Goal: Task Accomplishment & Management: Use online tool/utility

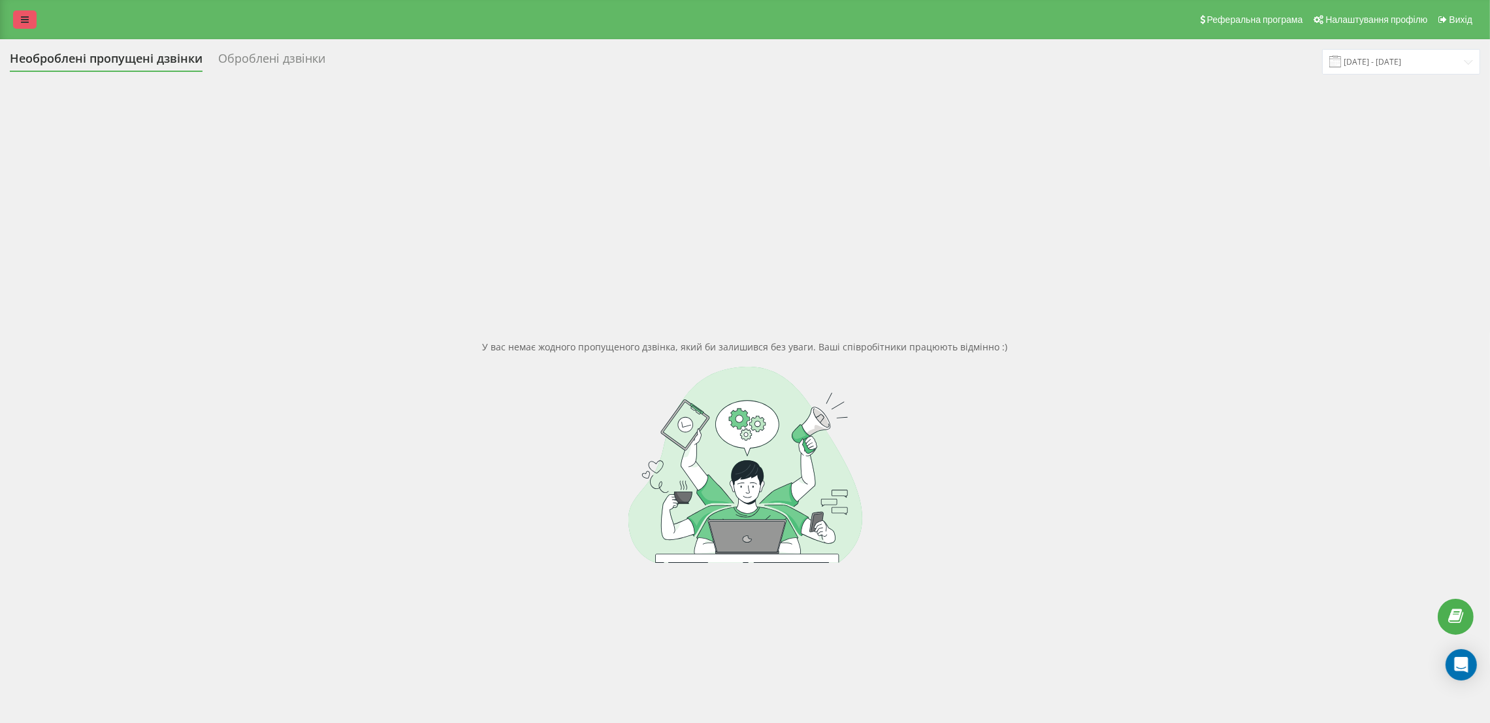
click at [22, 12] on link at bounding box center [25, 19] width 24 height 18
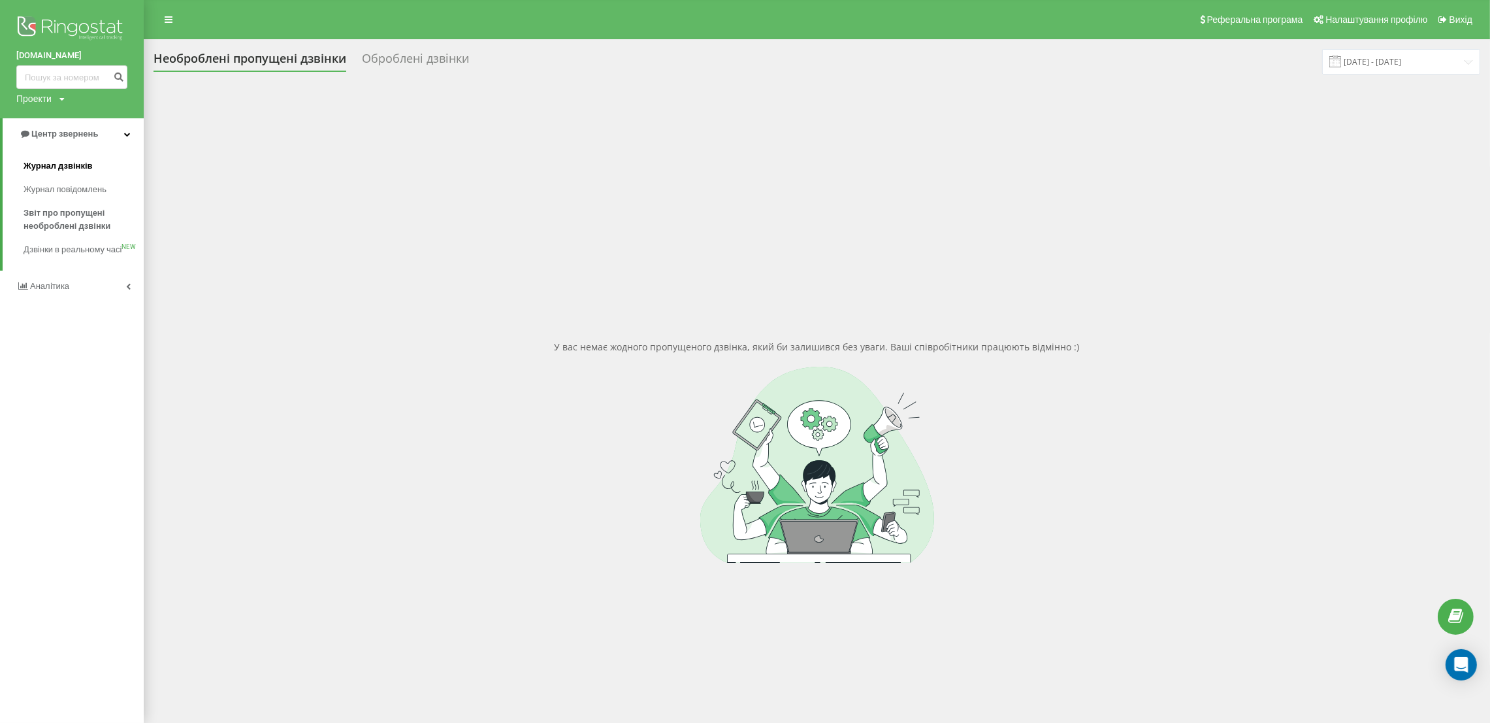
click at [73, 165] on span "Журнал дзвінків" at bounding box center [58, 165] width 69 height 13
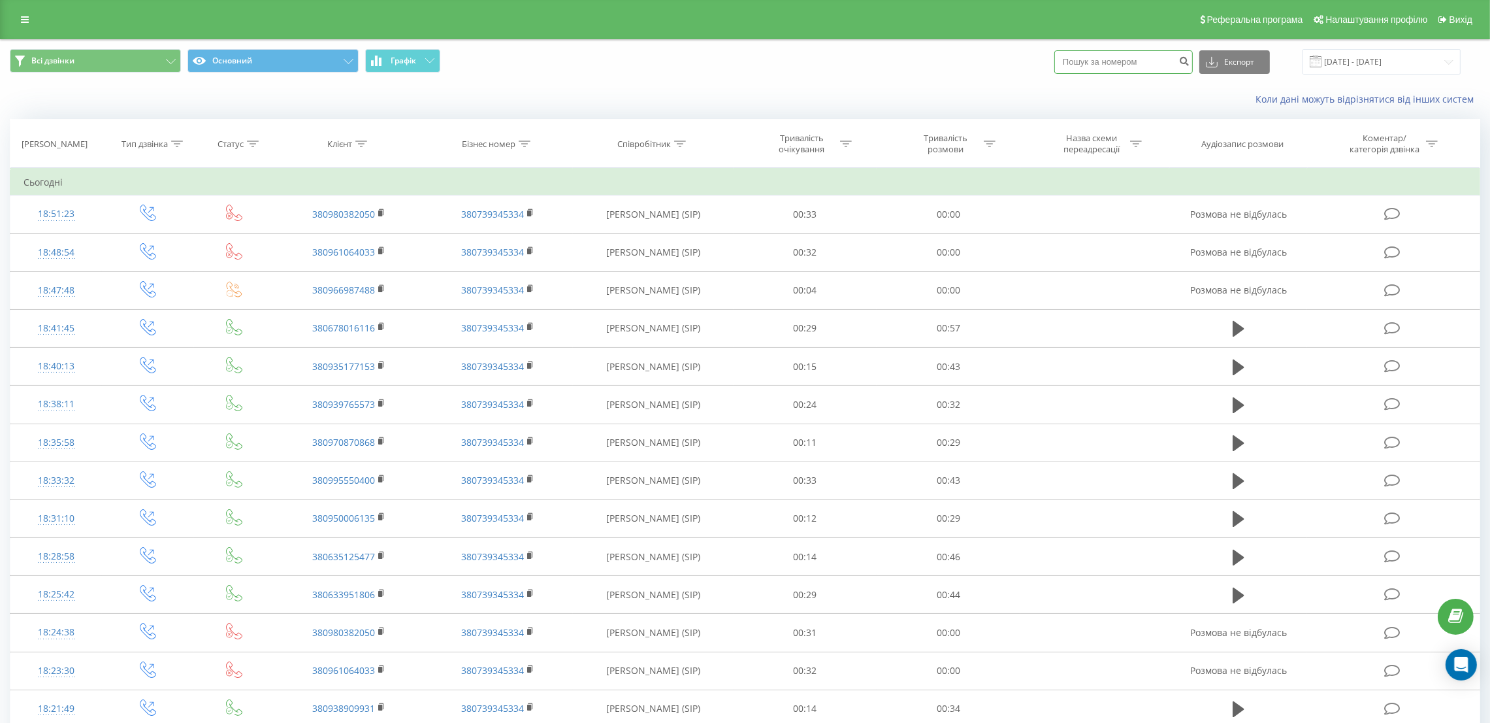
click at [1133, 59] on input at bounding box center [1123, 62] width 138 height 24
paste input "380961064033"
type input "380961064033"
click at [1190, 62] on icon "submit" at bounding box center [1184, 60] width 11 height 8
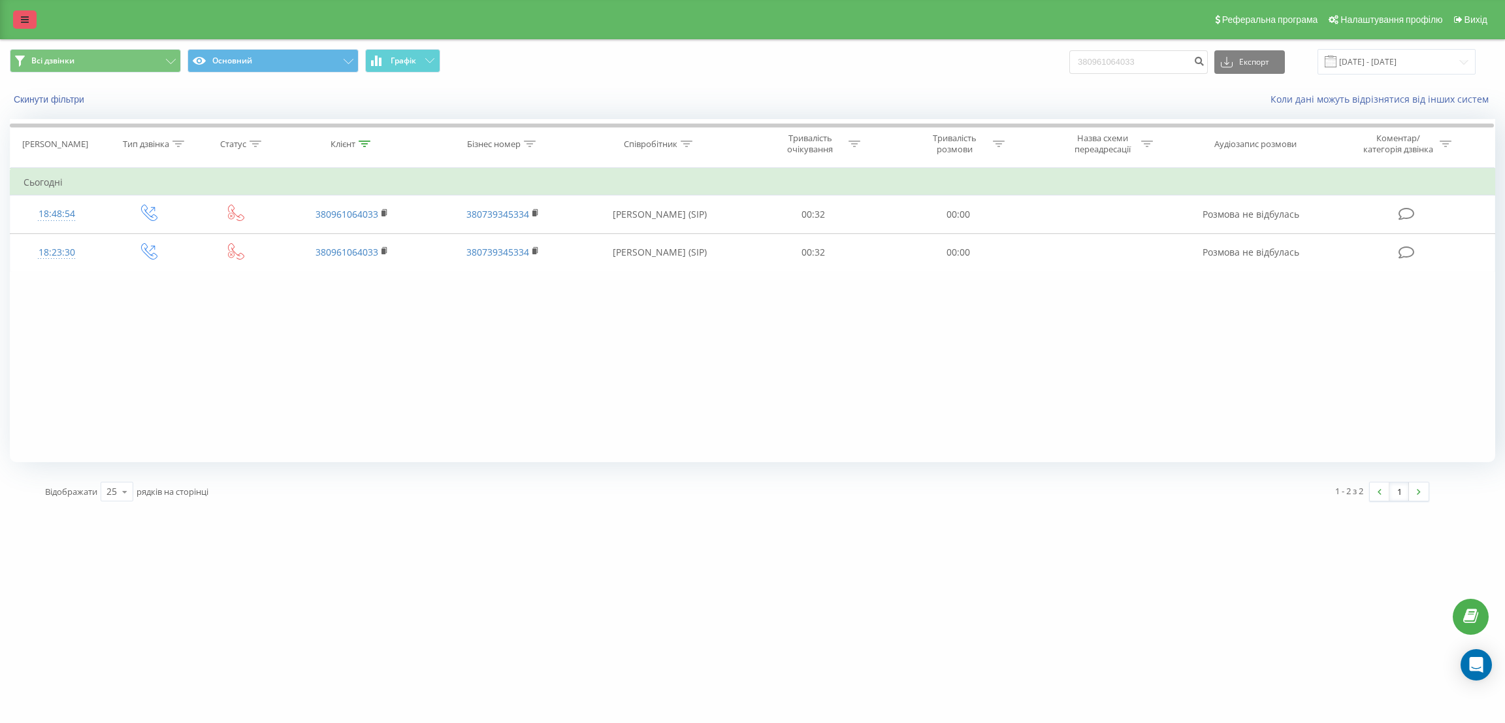
click at [34, 12] on link at bounding box center [25, 19] width 24 height 18
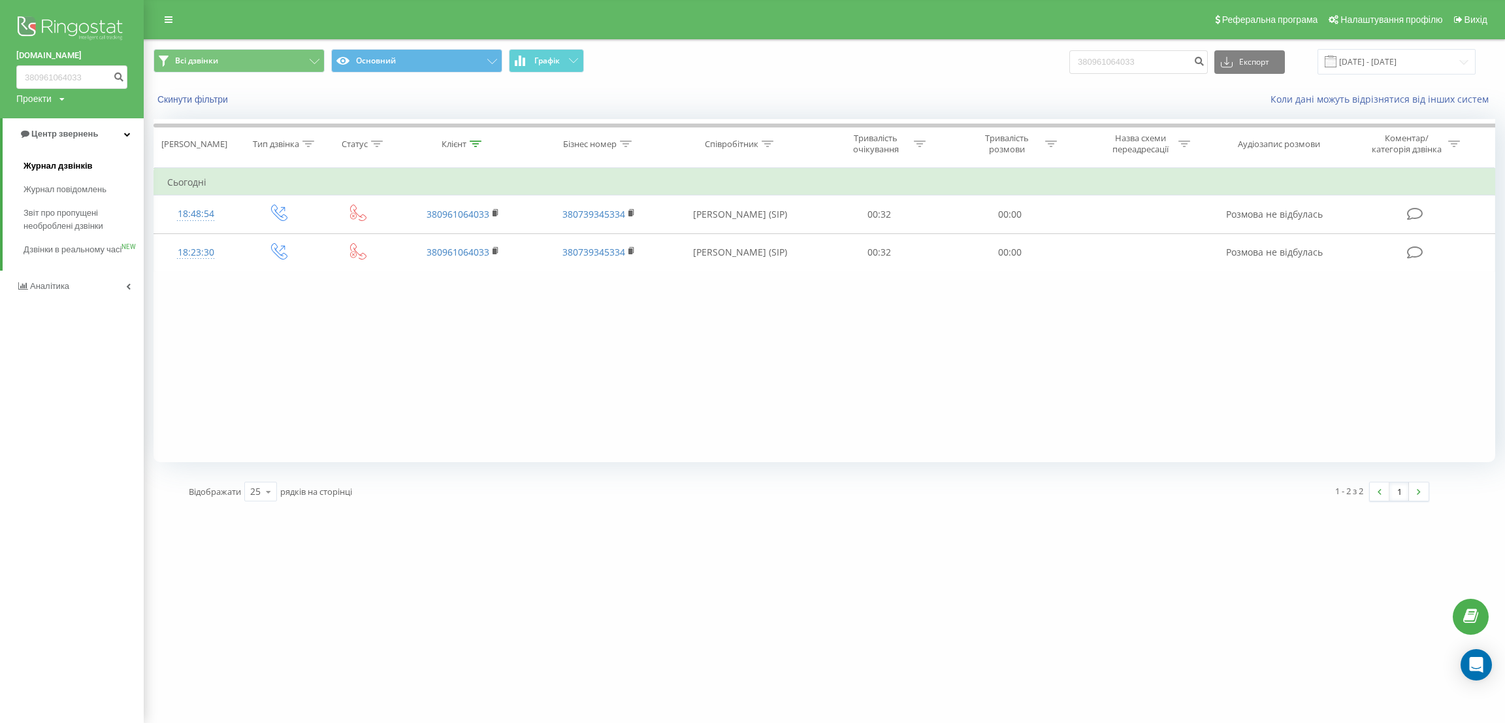
click at [62, 169] on span "Журнал дзвінків" at bounding box center [58, 165] width 69 height 13
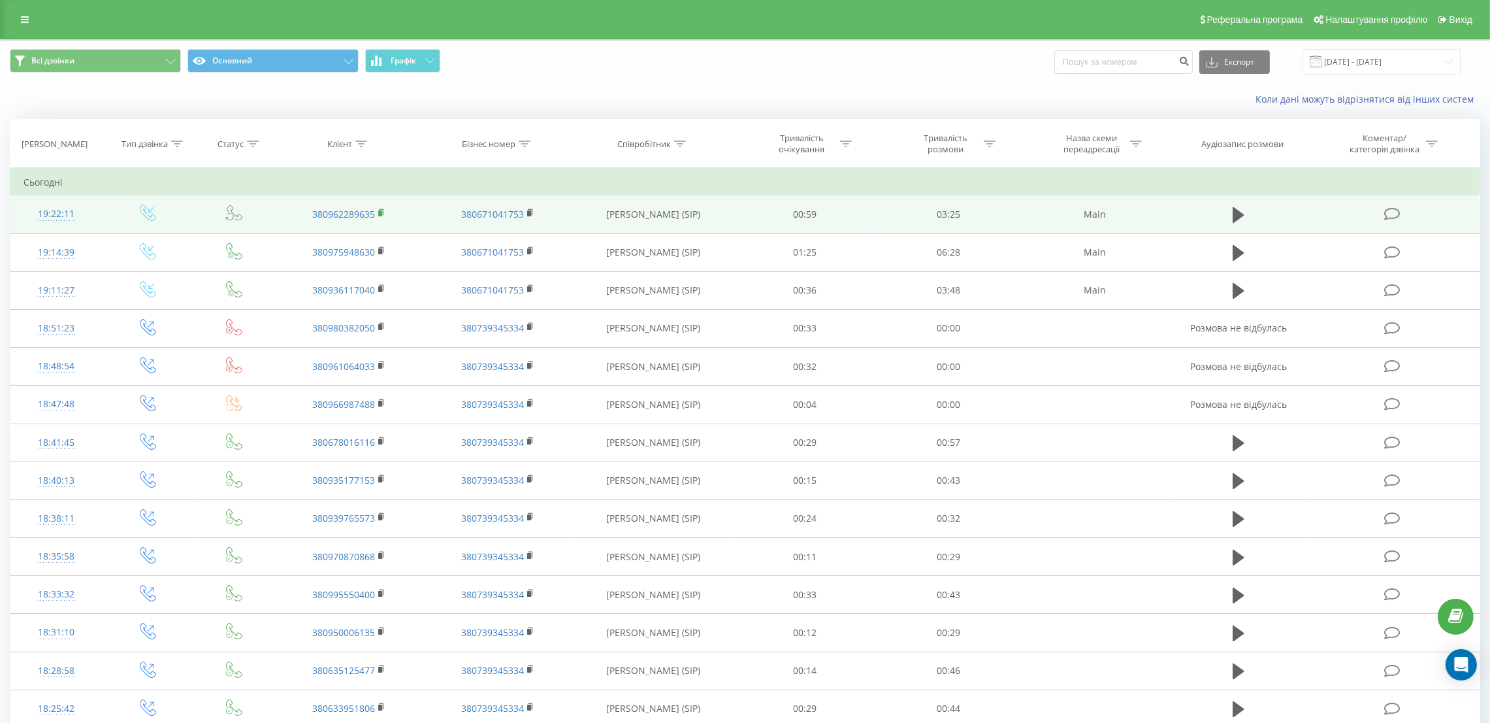
click at [379, 215] on rect at bounding box center [380, 213] width 4 height 6
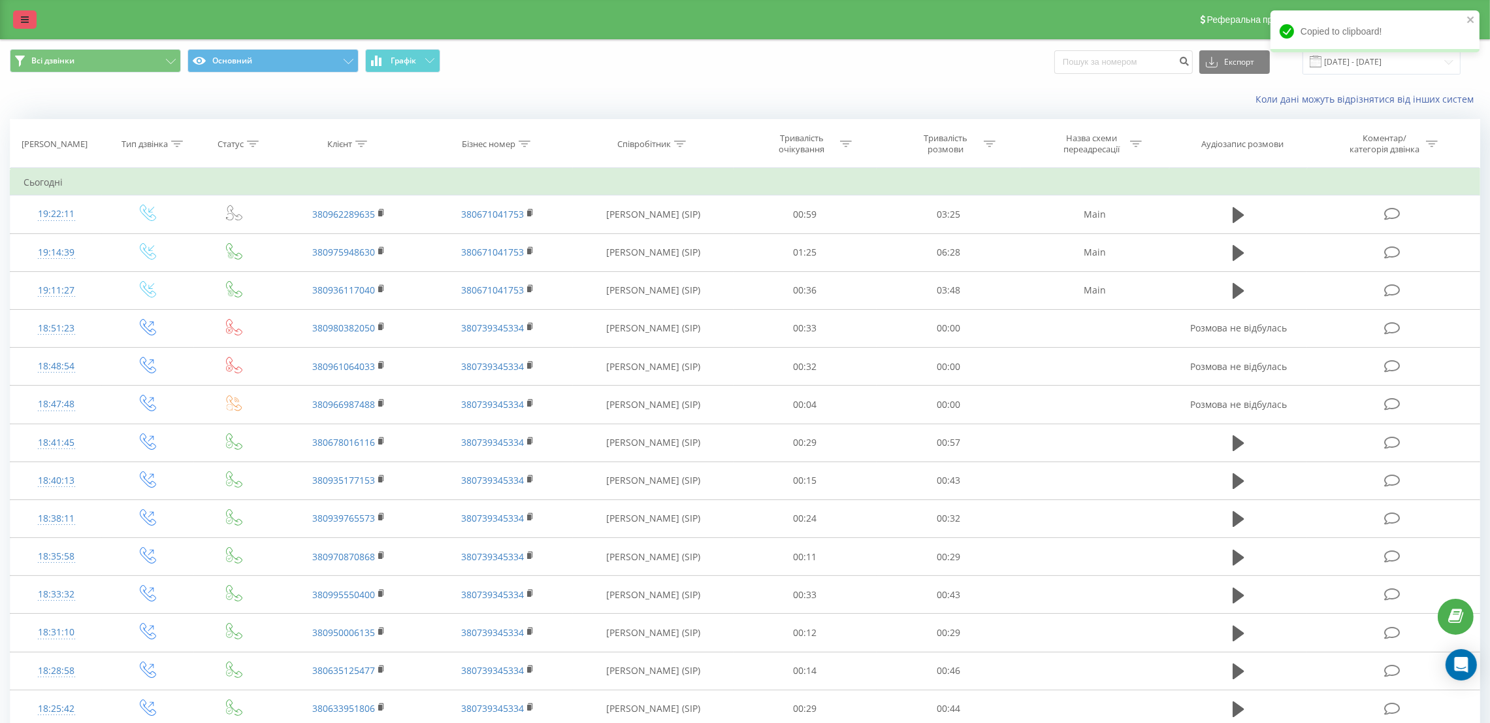
click at [34, 19] on link at bounding box center [25, 19] width 24 height 18
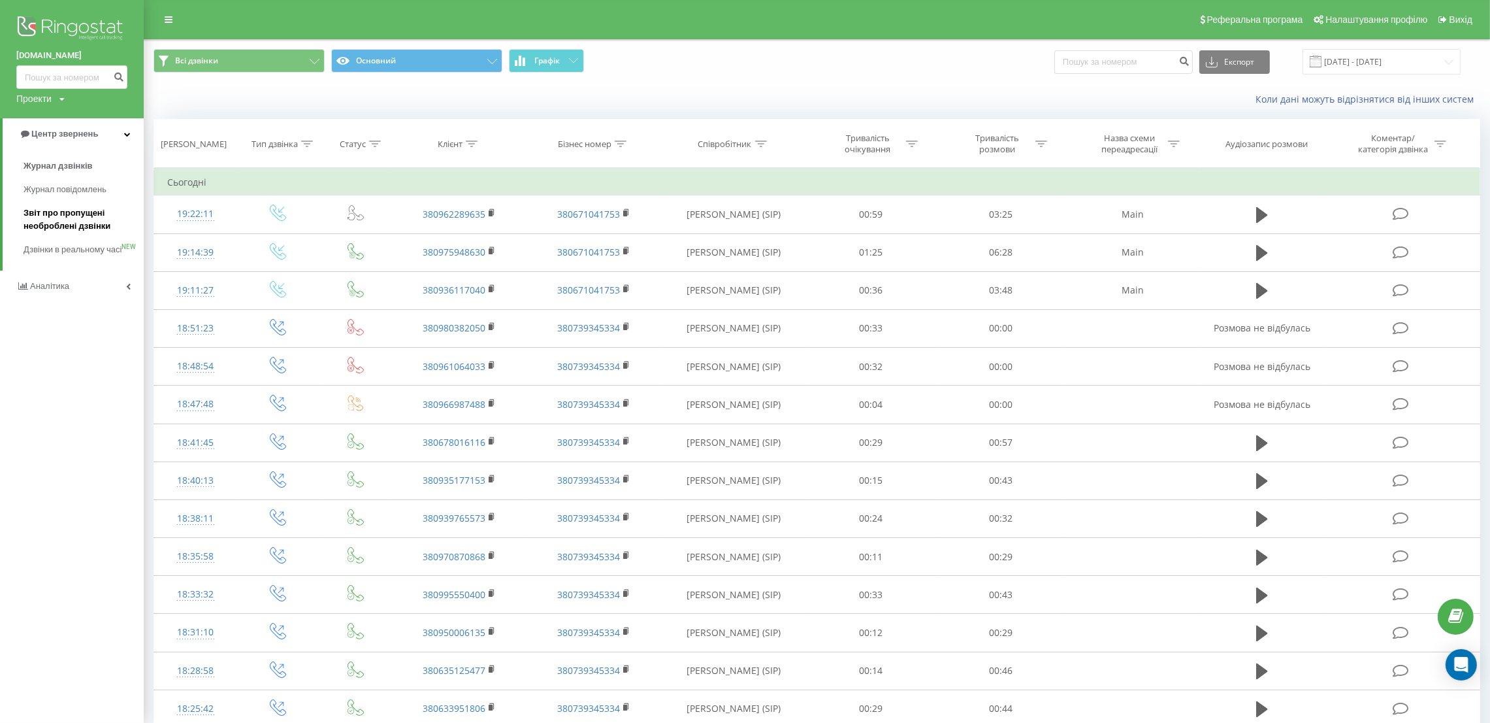
click at [85, 225] on span "Звіт про пропущені необроблені дзвінки" at bounding box center [81, 219] width 114 height 26
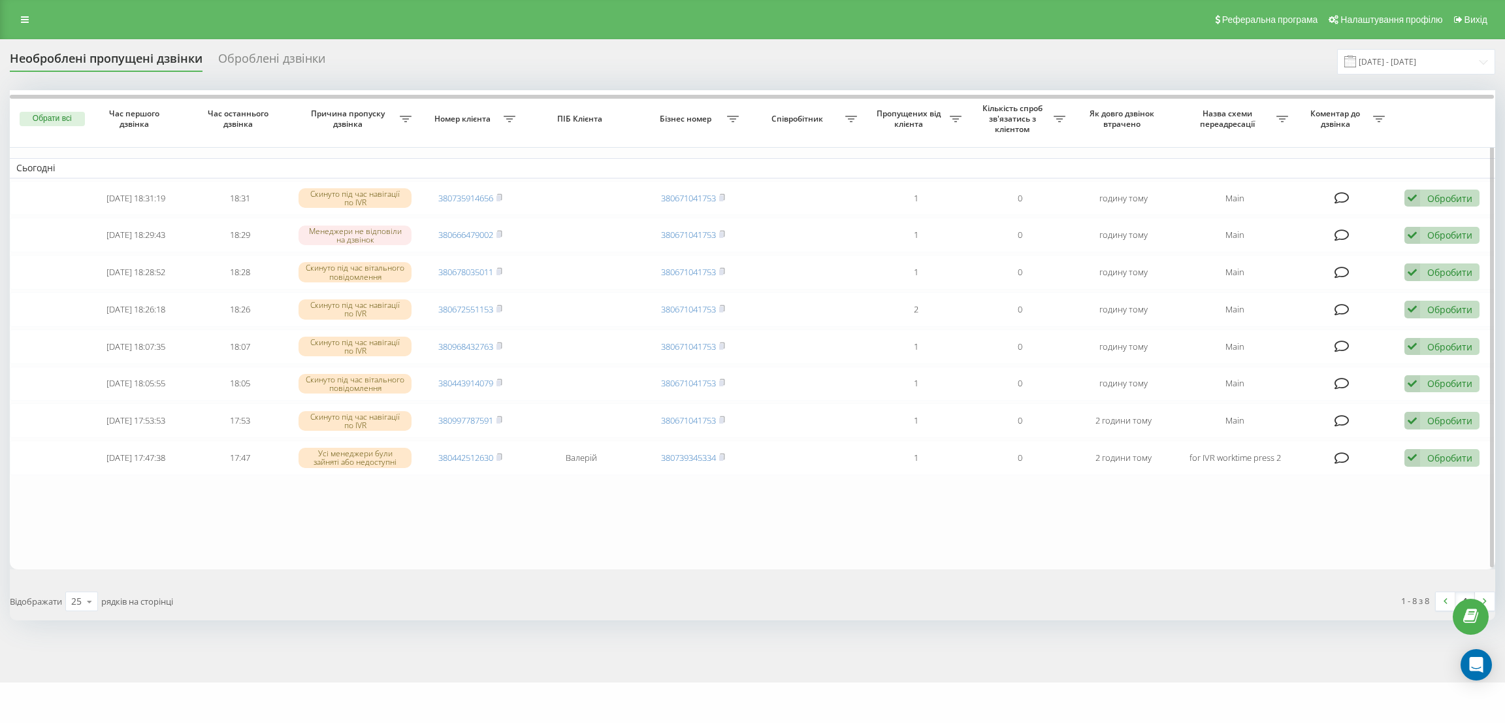
click at [59, 121] on button "Обрати всі" at bounding box center [52, 119] width 65 height 14
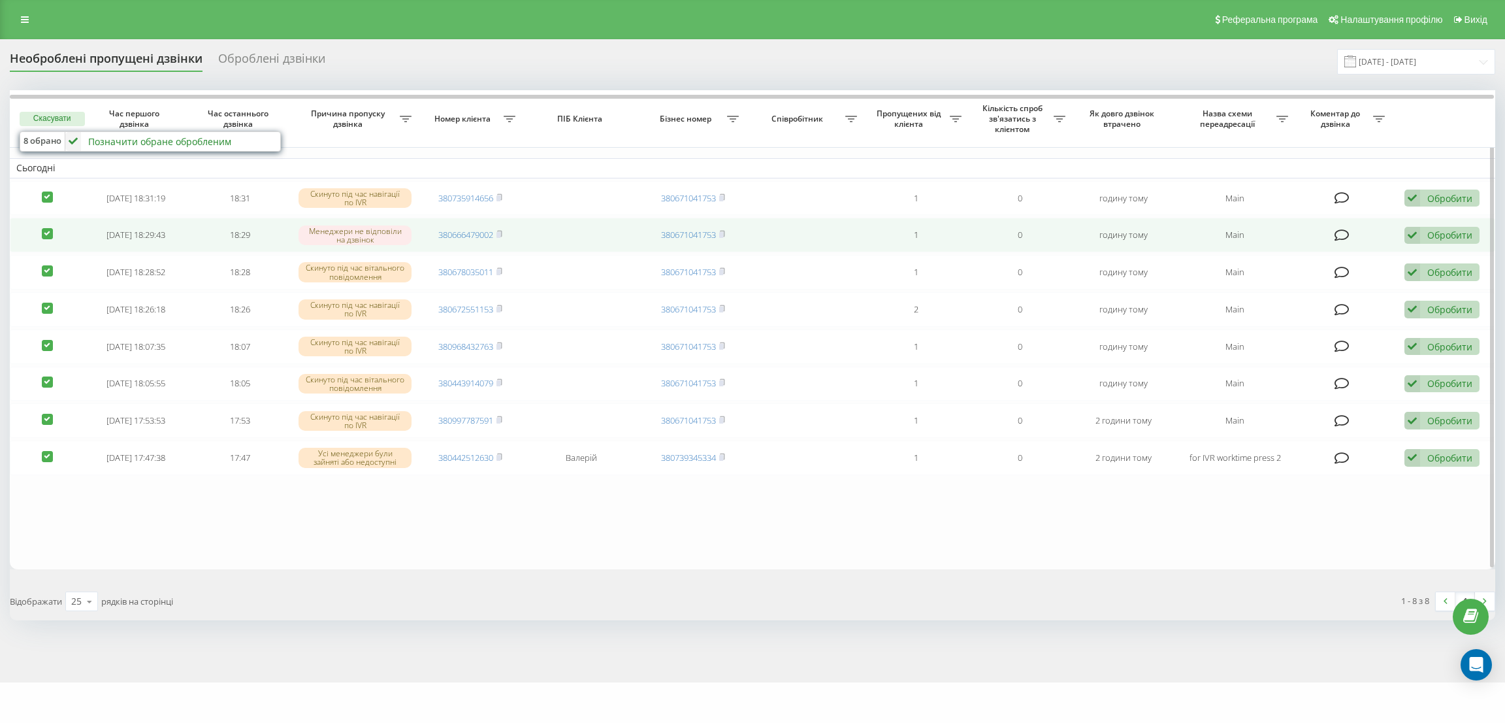
click at [46, 228] on label at bounding box center [47, 228] width 11 height 0
checkbox input "false"
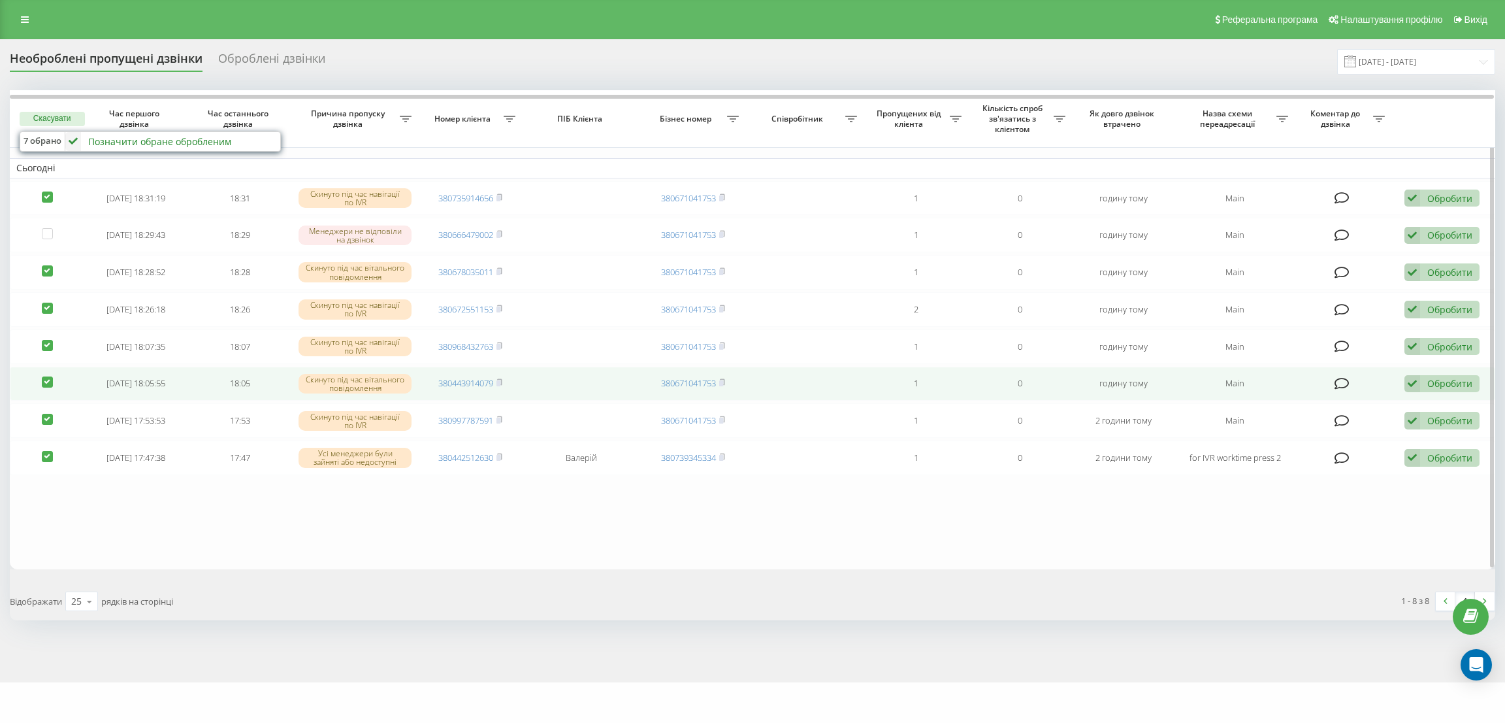
click at [42, 376] on label at bounding box center [47, 376] width 11 height 0
checkbox input "false"
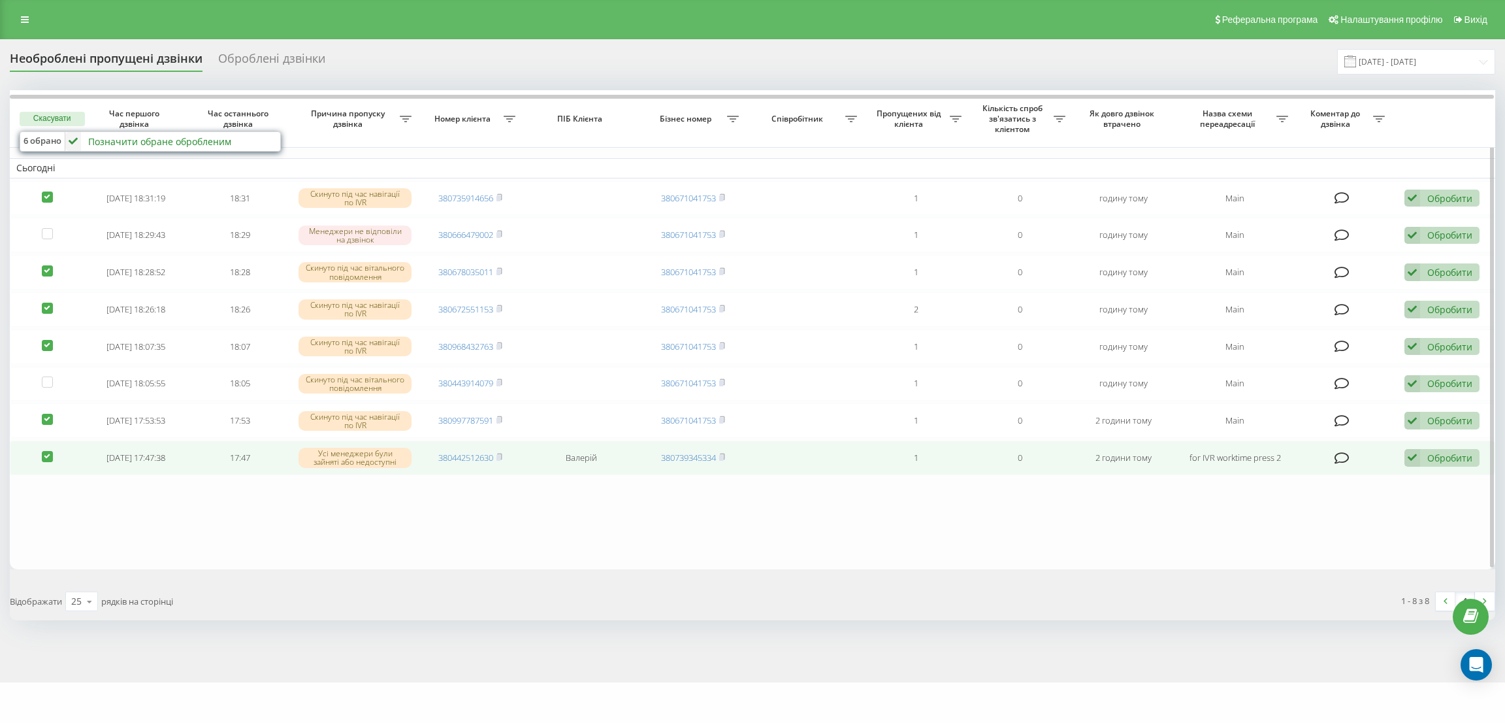
click at [46, 451] on label at bounding box center [47, 451] width 11 height 0
checkbox input "false"
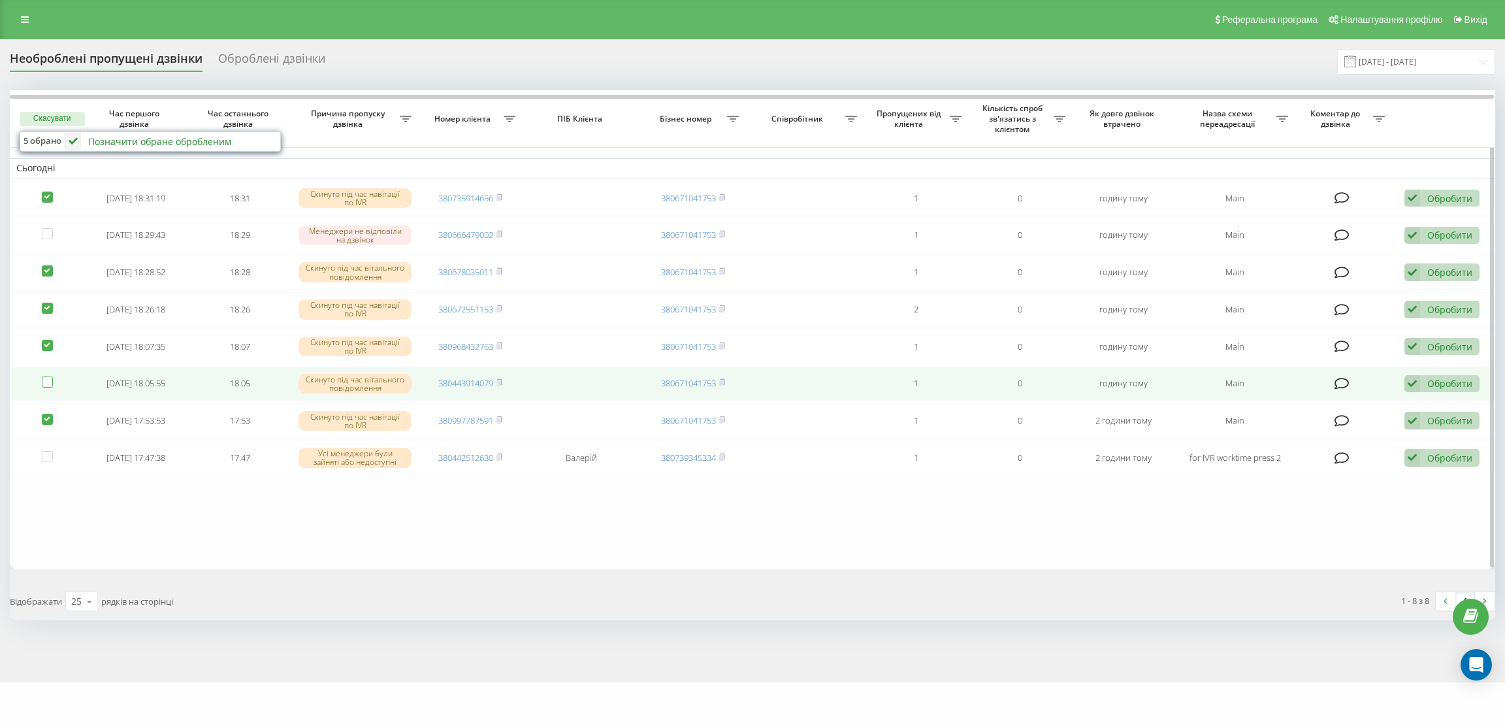
click at [46, 376] on label at bounding box center [47, 376] width 11 height 0
checkbox input "true"
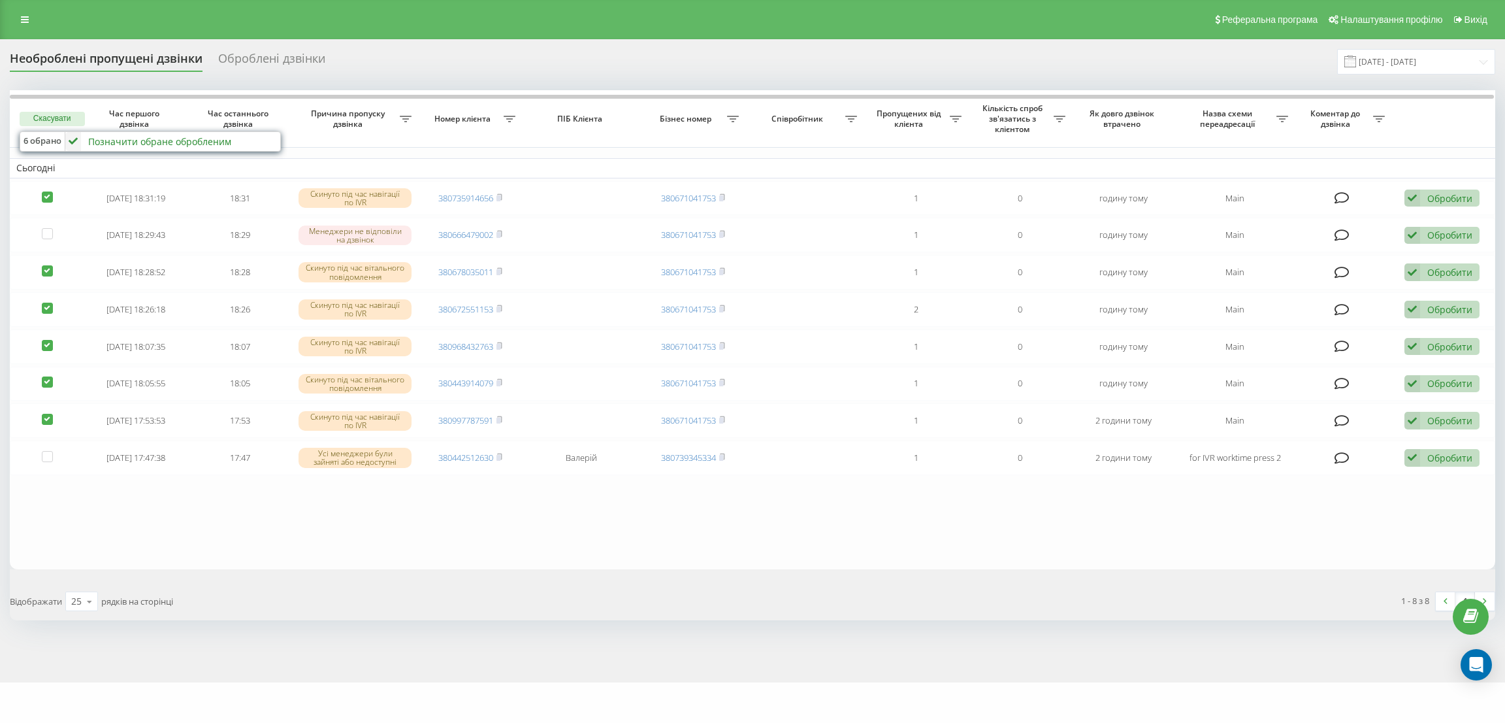
click at [134, 135] on div "Позначити обране обробленим" at bounding box center [159, 141] width 143 height 12
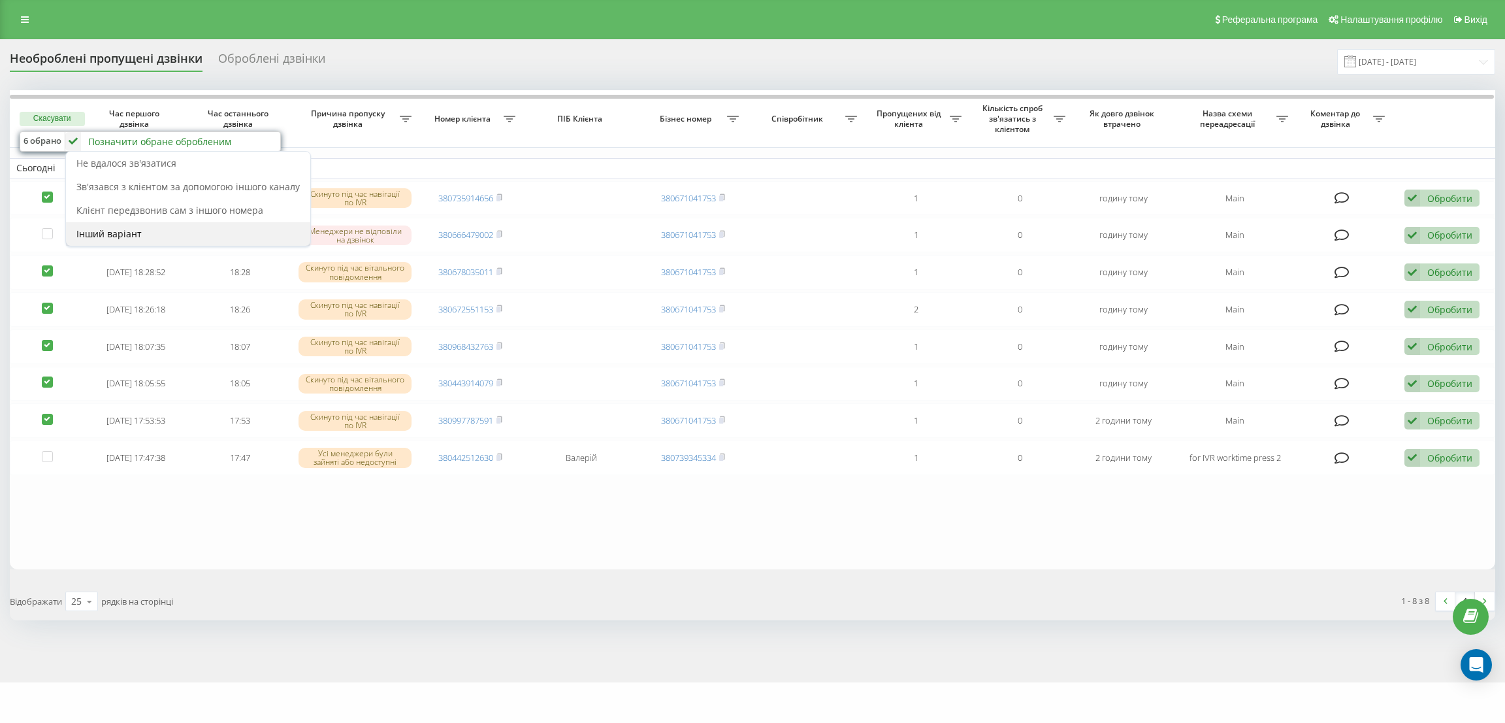
click at [138, 233] on span "Інший варіант" at bounding box center [108, 233] width 65 height 12
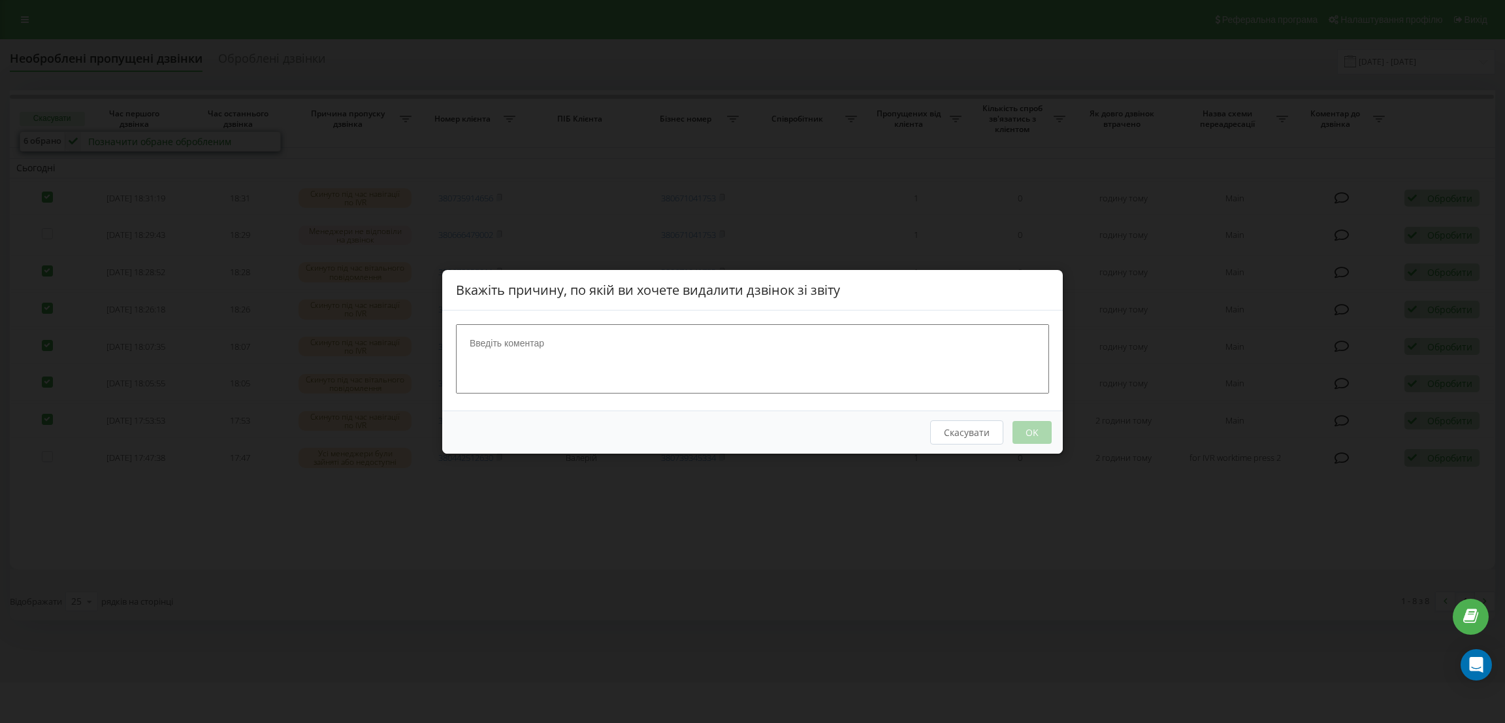
click at [571, 338] on textarea at bounding box center [752, 357] width 593 height 69
type textarea "нецільовий дзвінок"
click at [1040, 436] on button "OK" at bounding box center [1032, 431] width 39 height 23
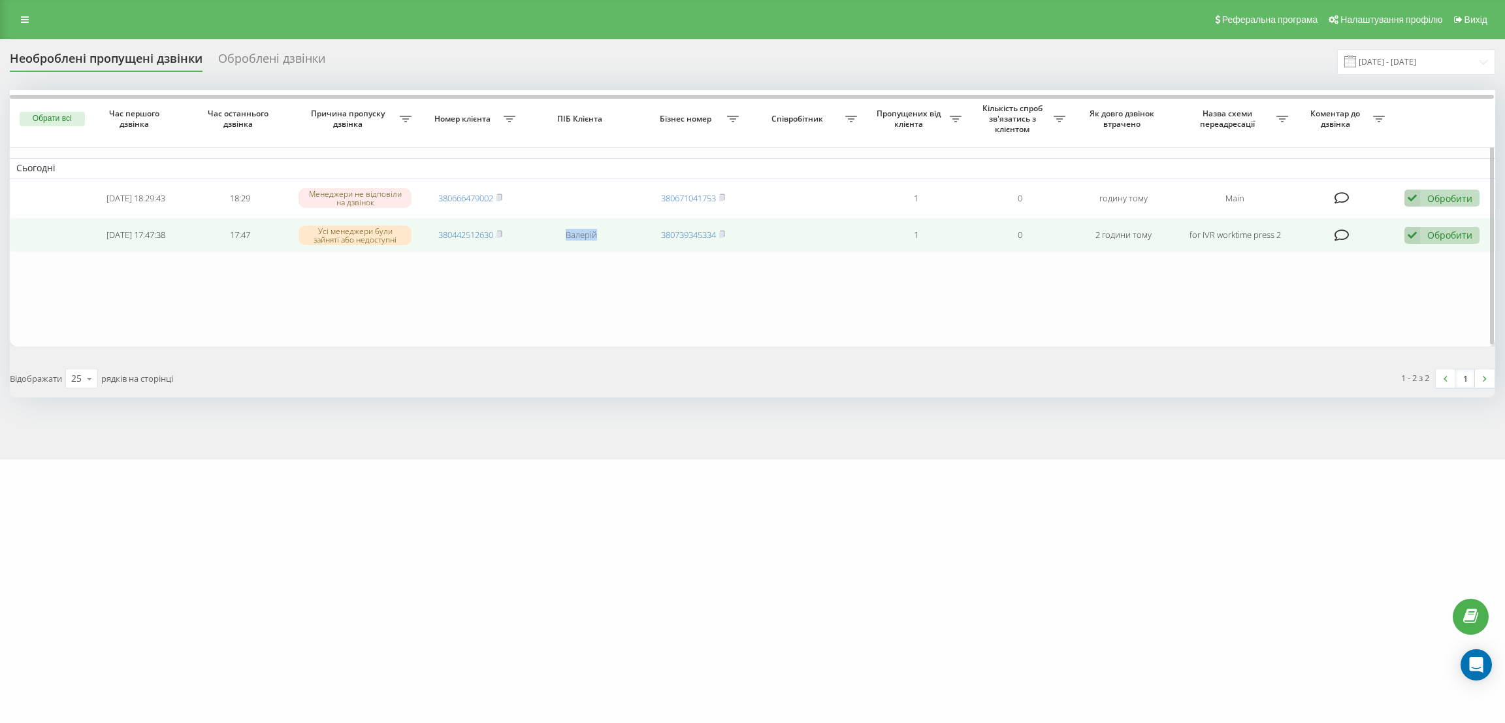
drag, startPoint x: 602, startPoint y: 236, endPoint x: 557, endPoint y: 236, distance: 45.1
click at [557, 236] on td "Валерій" at bounding box center [581, 235] width 119 height 35
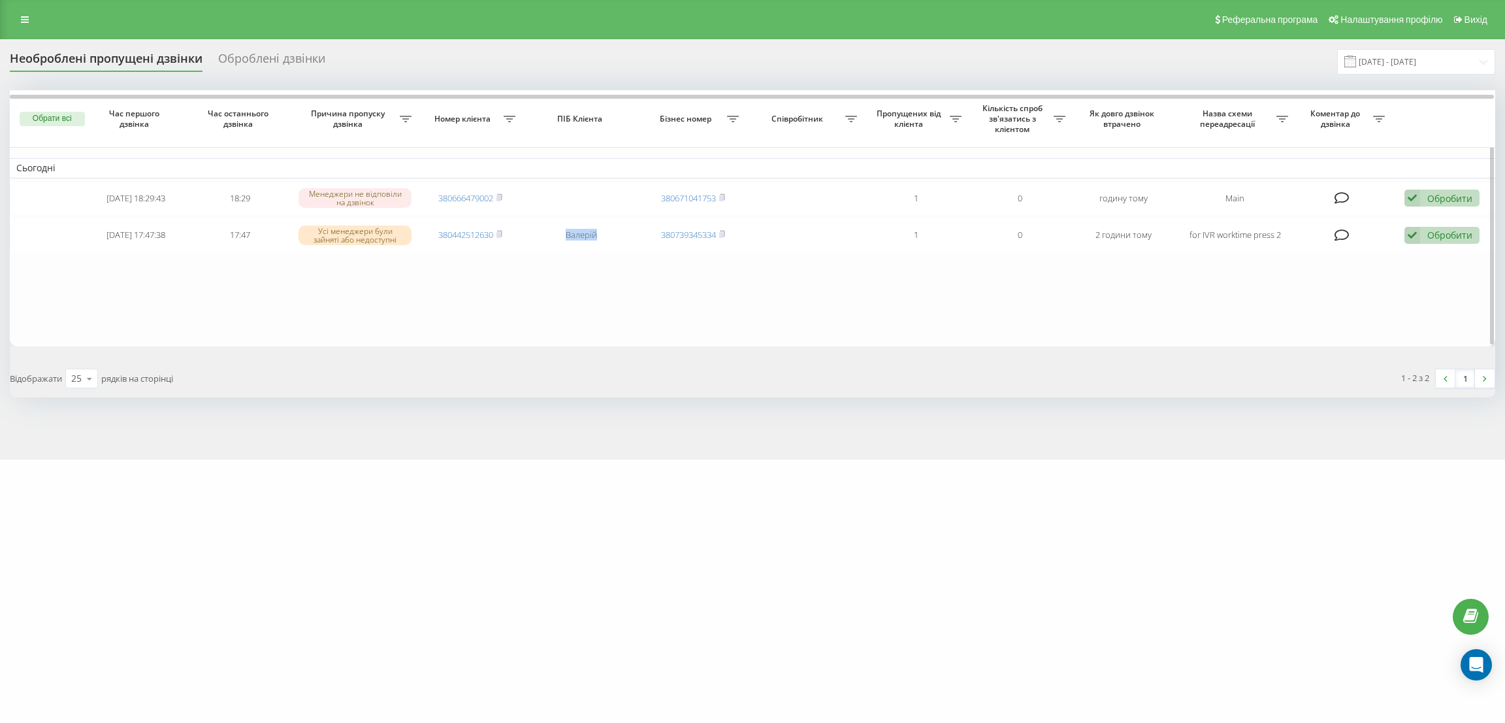
click at [573, 282] on table "Сьогодні 2025-08-19 18:29:43 18:29 Менеджери не відповіли на дзвінок 3806664790…" at bounding box center [753, 218] width 1486 height 256
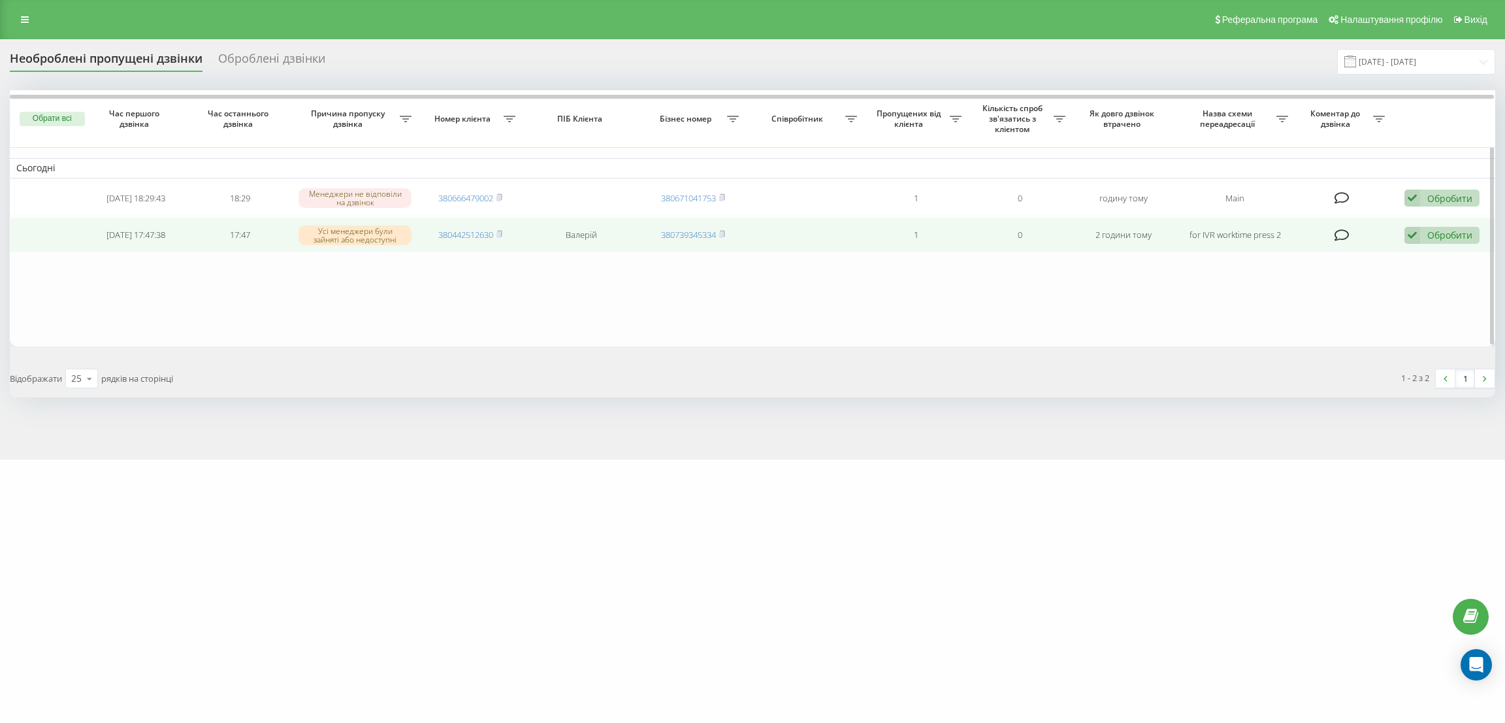
click at [1459, 233] on div "Обробити" at bounding box center [1449, 235] width 45 height 12
click at [1360, 258] on div "Не вдалося зв'язатися" at bounding box center [1357, 256] width 244 height 24
